Goal: Transaction & Acquisition: Book appointment/travel/reservation

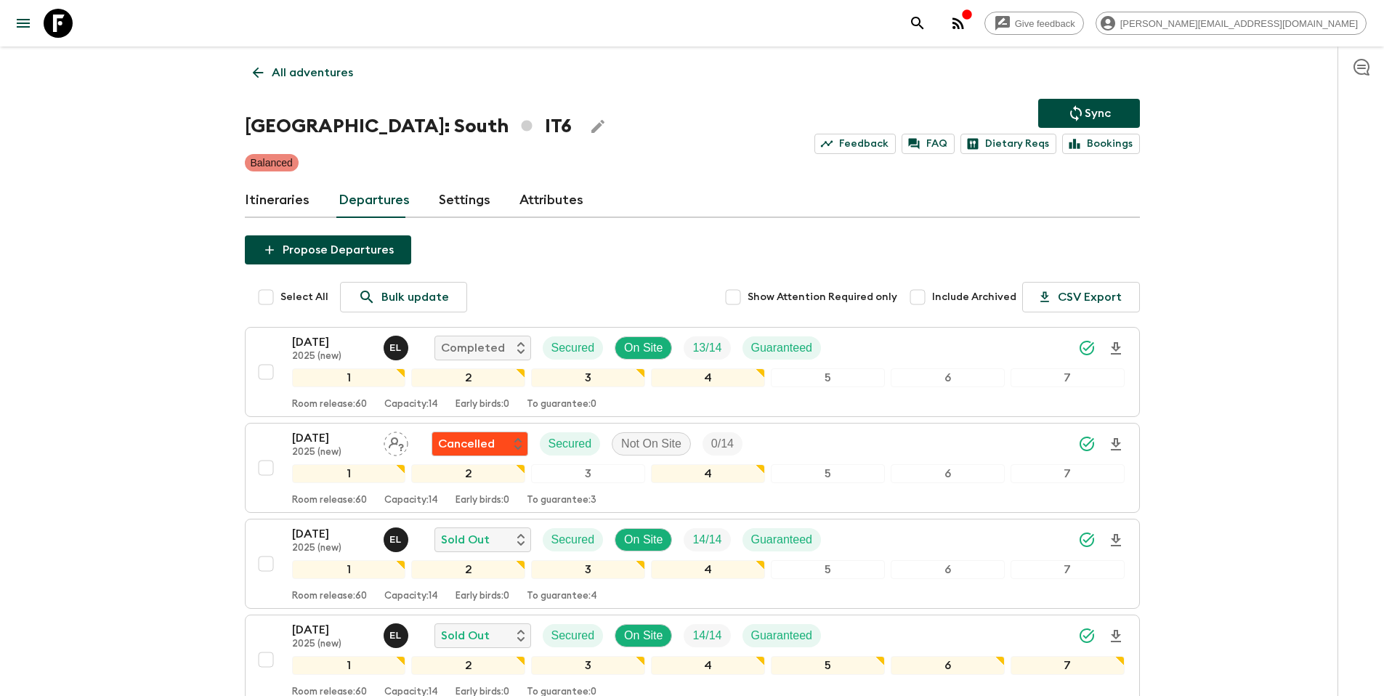
click at [317, 68] on p "All adventures" at bounding box center [312, 72] width 81 height 17
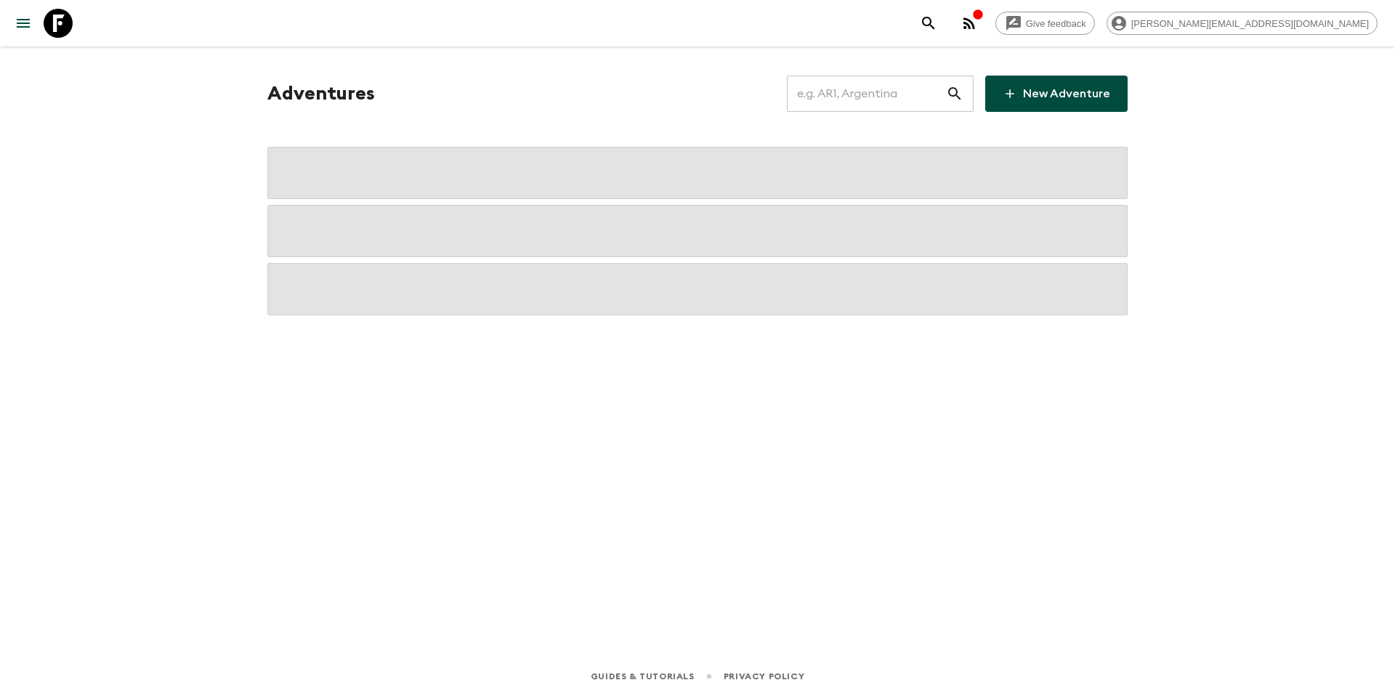
click at [881, 98] on input "text" at bounding box center [866, 93] width 159 height 41
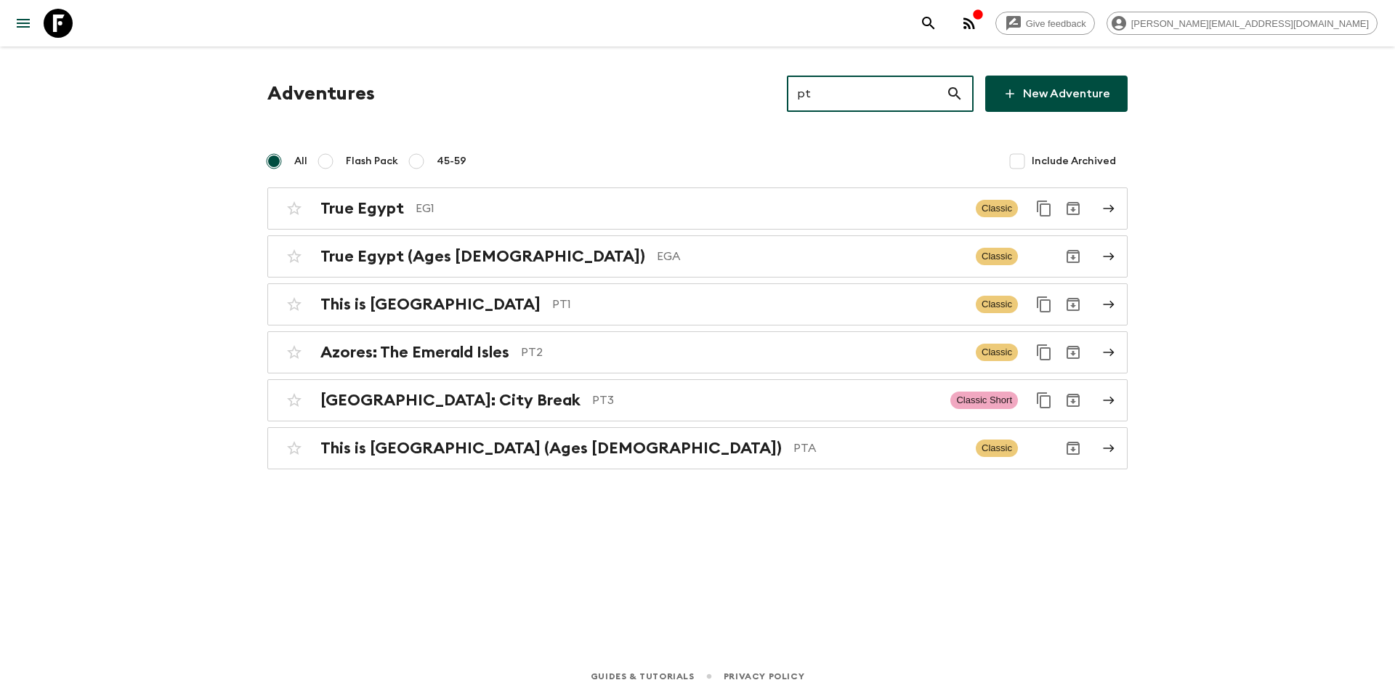
type input "pta"
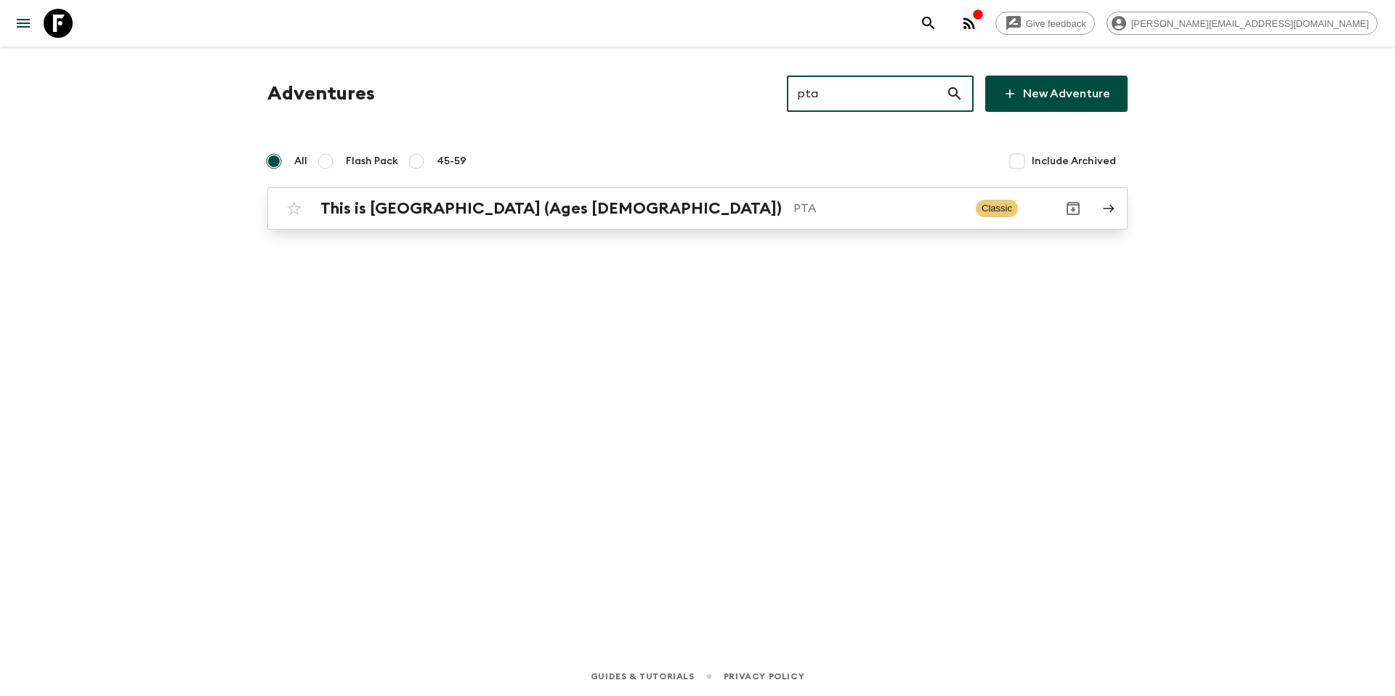
click at [794, 201] on p "PTA" at bounding box center [879, 208] width 171 height 17
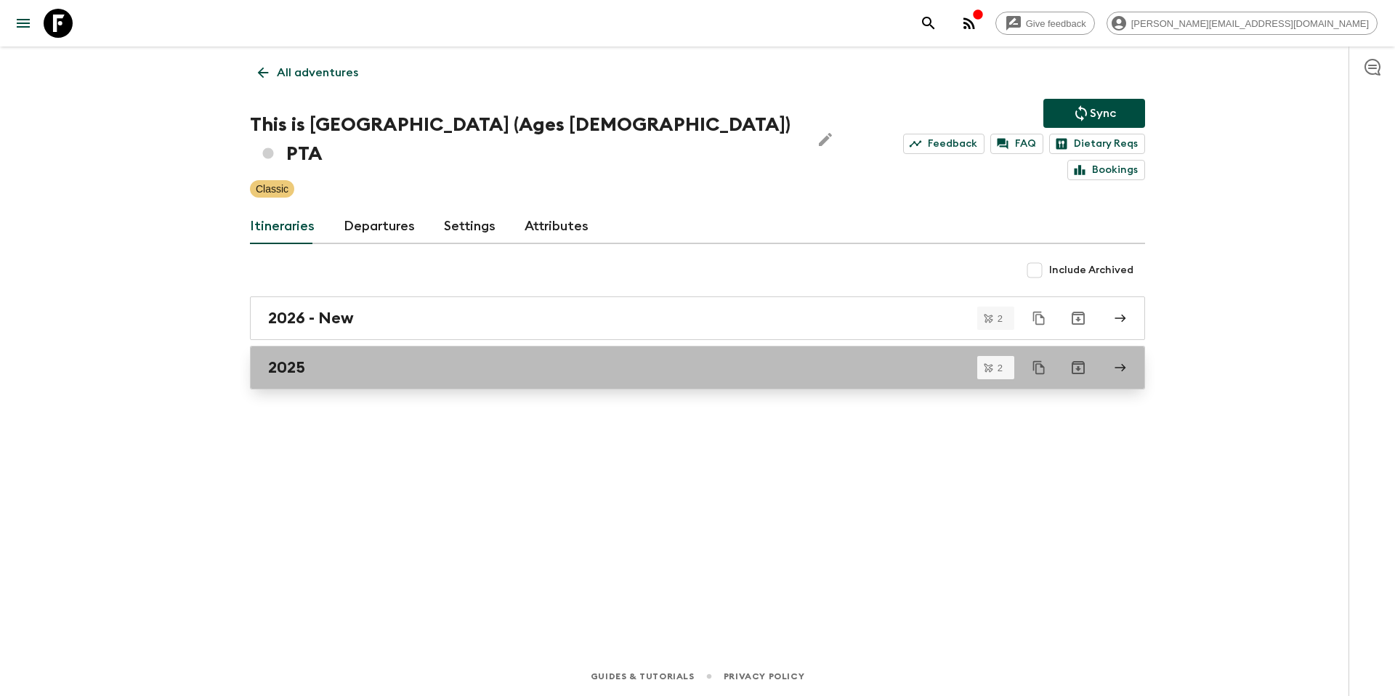
click at [367, 358] on div "2025" at bounding box center [683, 367] width 831 height 19
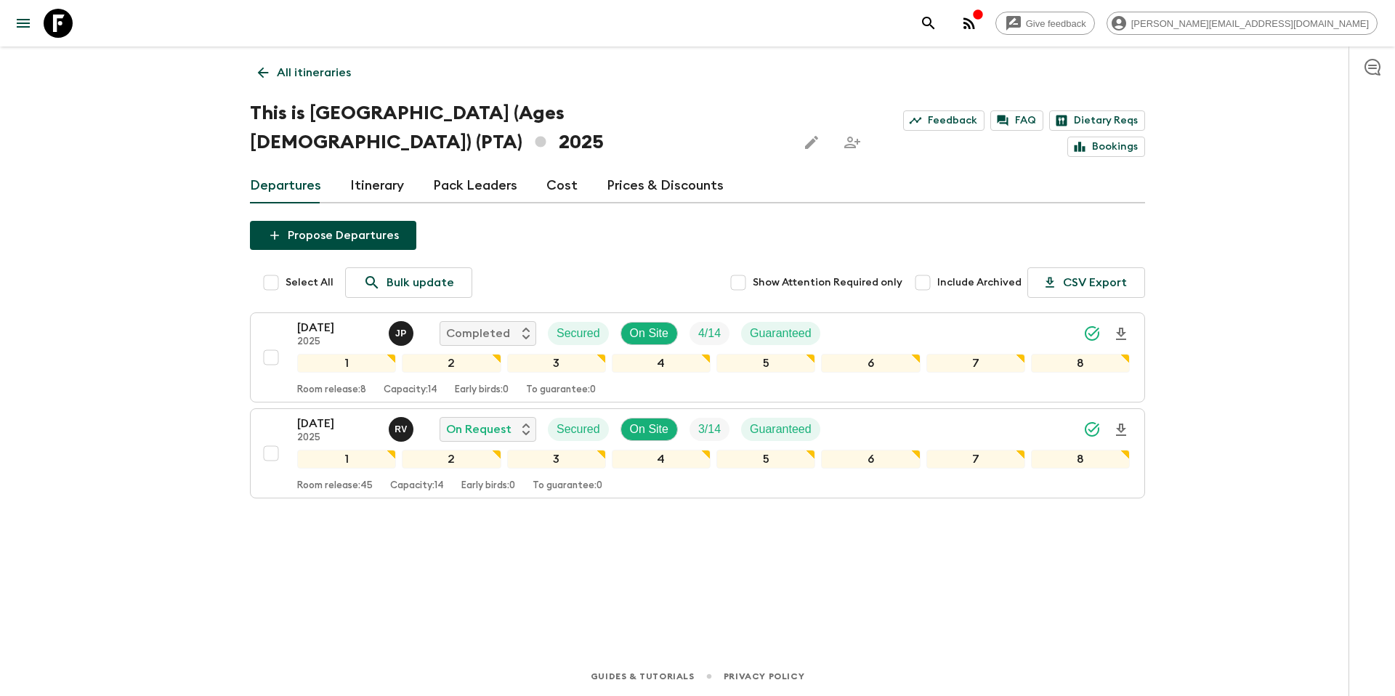
click at [538, 169] on div "Departures Itinerary Pack Leaders Cost Prices & Discounts" at bounding box center [697, 186] width 895 height 35
click at [563, 169] on link "Cost" at bounding box center [561, 186] width 31 height 35
